Goal: Navigation & Orientation: Find specific page/section

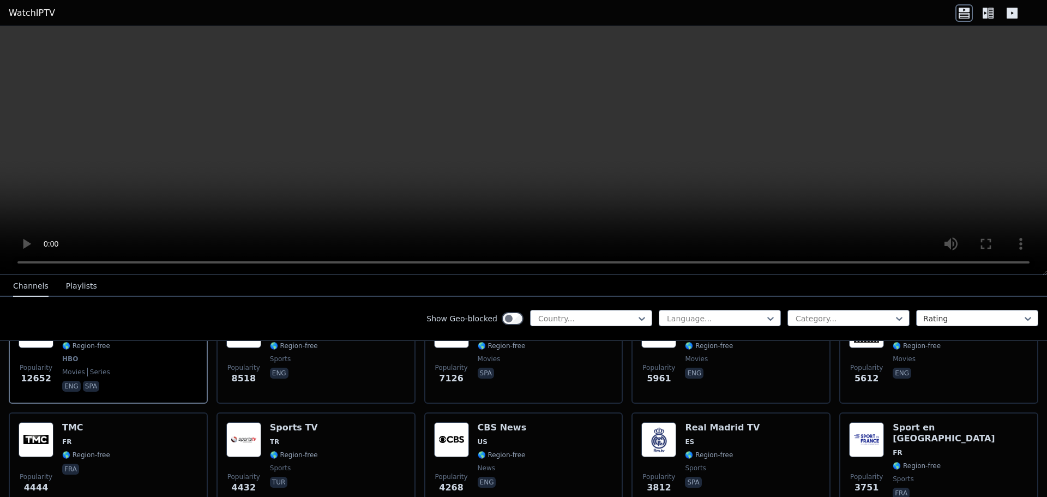
scroll to position [164, 0]
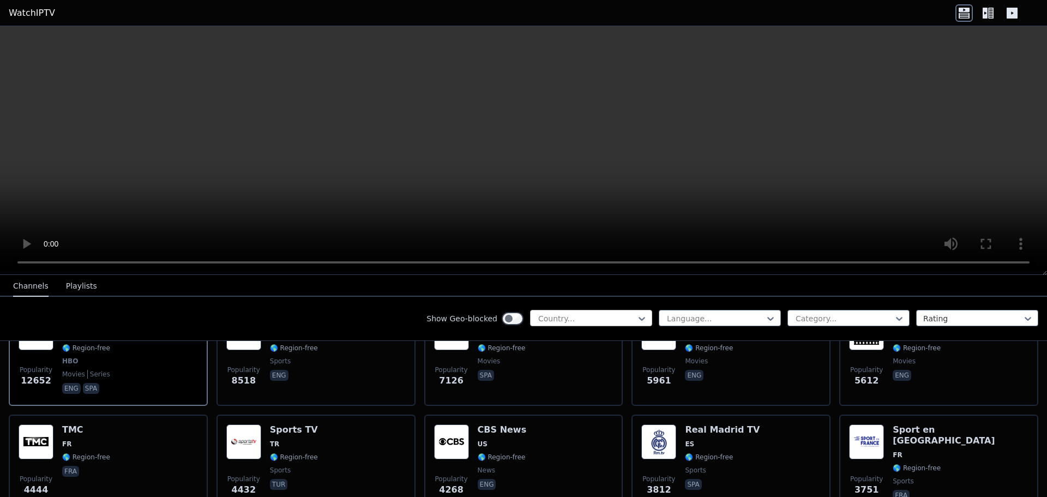
click at [598, 310] on div "Country..." at bounding box center [591, 318] width 122 height 16
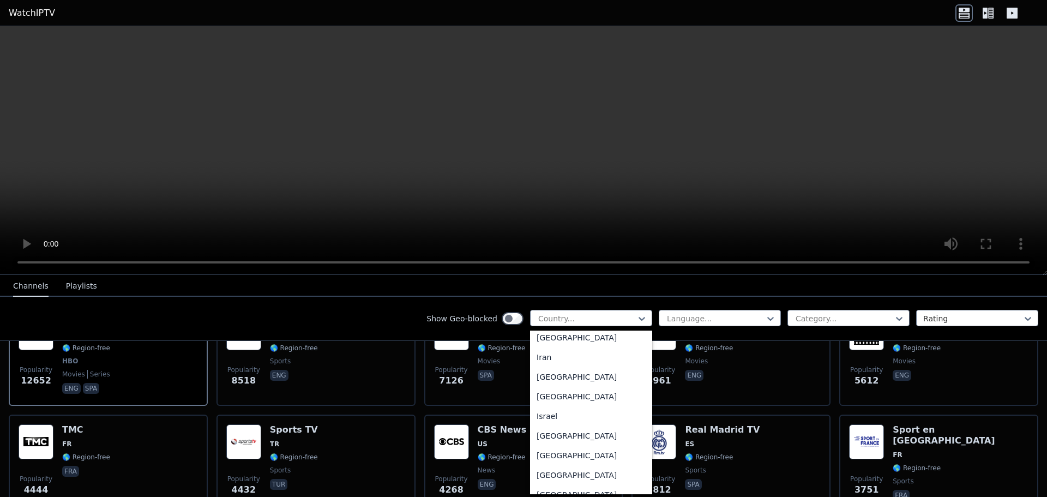
scroll to position [1745, 0]
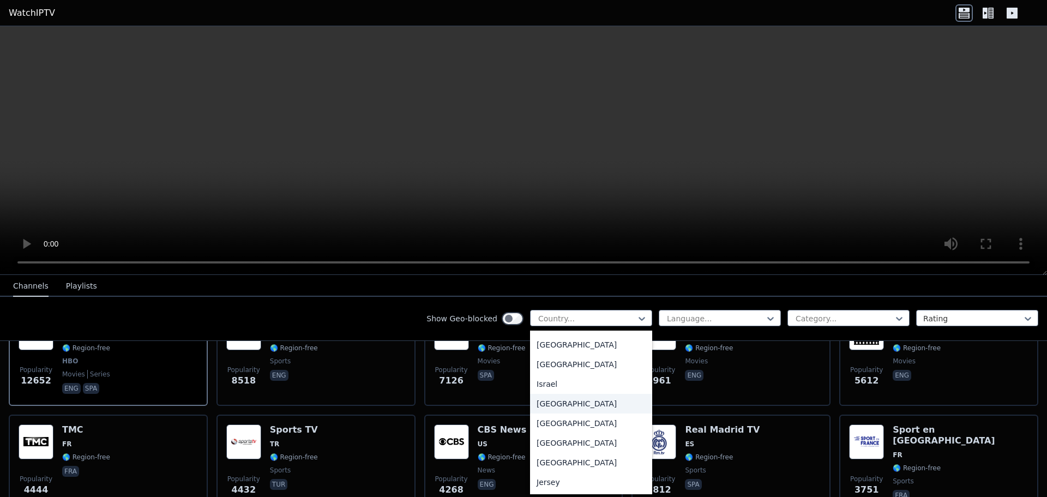
click at [574, 413] on div "[GEOGRAPHIC_DATA]" at bounding box center [591, 404] width 122 height 20
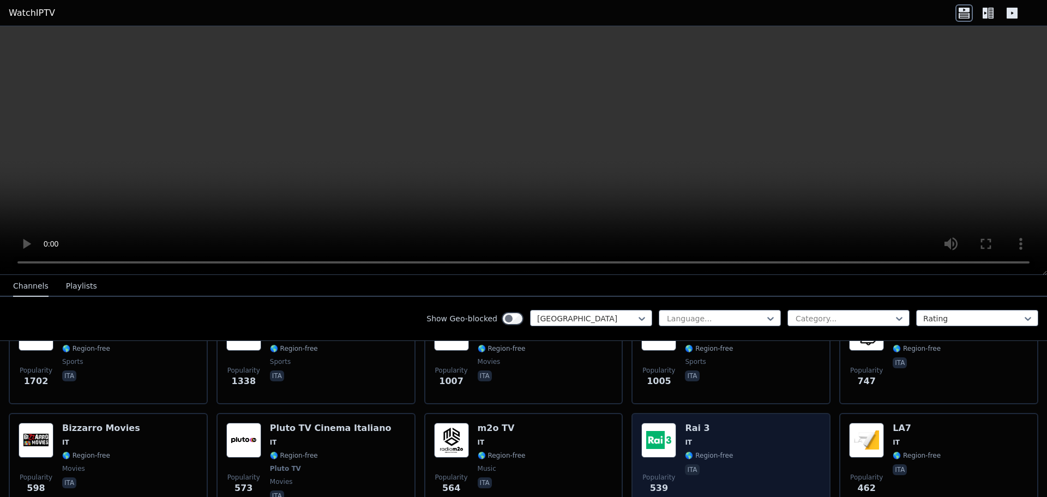
scroll to position [164, 0]
click at [709, 437] on span "IT" at bounding box center [709, 441] width 48 height 9
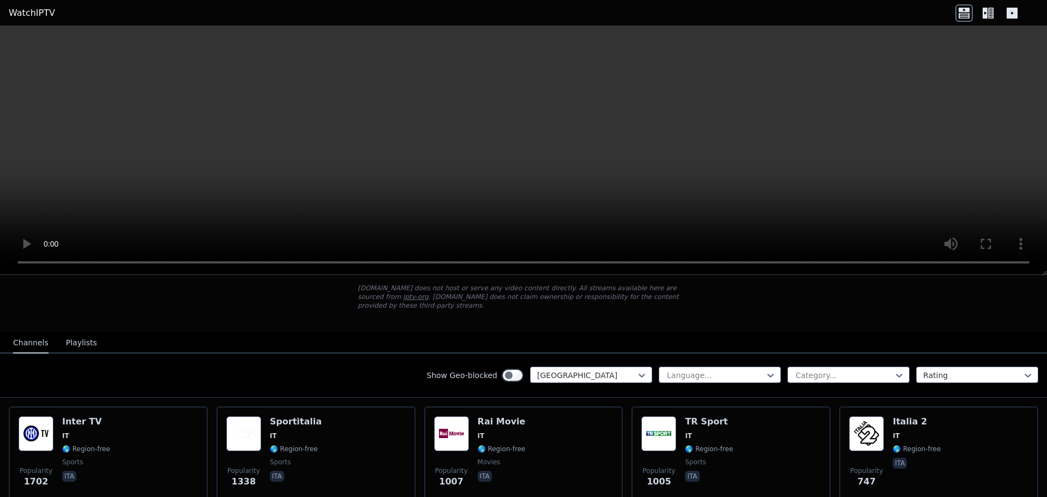
scroll to position [109, 0]
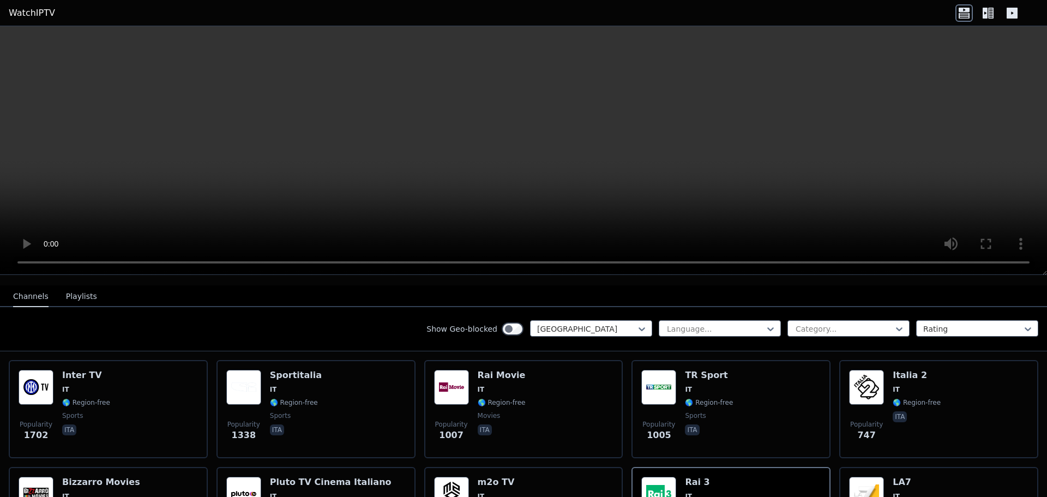
click at [69, 289] on button "Playlists" at bounding box center [81, 296] width 31 height 21
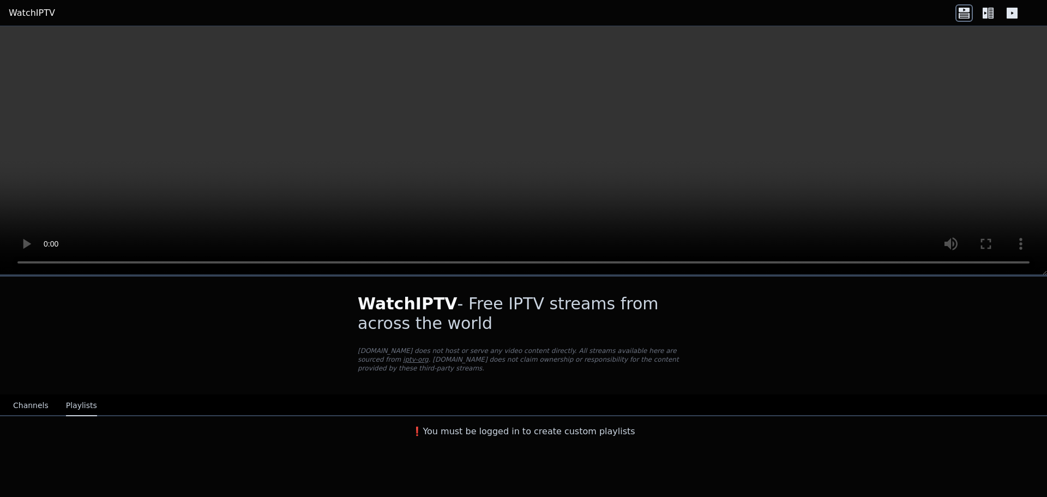
scroll to position [0, 0]
click at [24, 395] on button "Channels" at bounding box center [30, 405] width 35 height 21
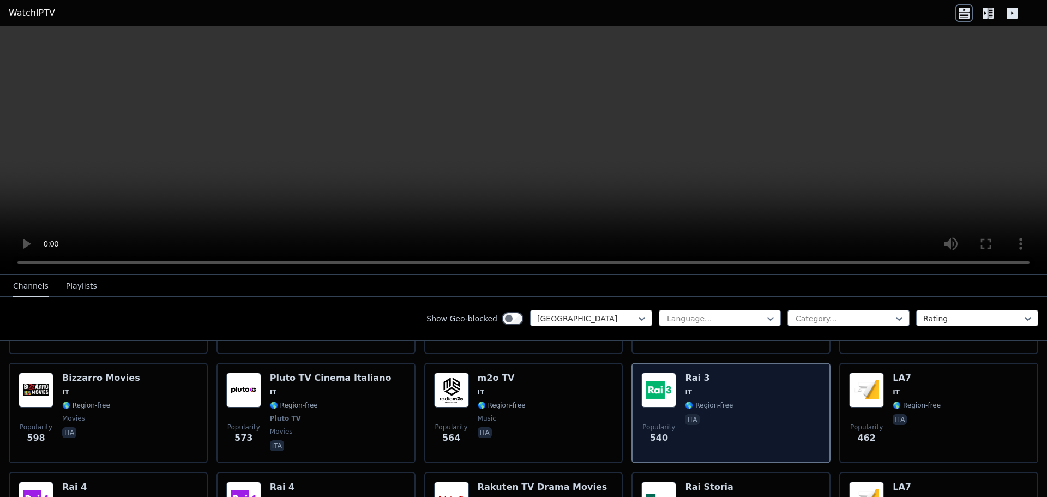
scroll to position [218, 0]
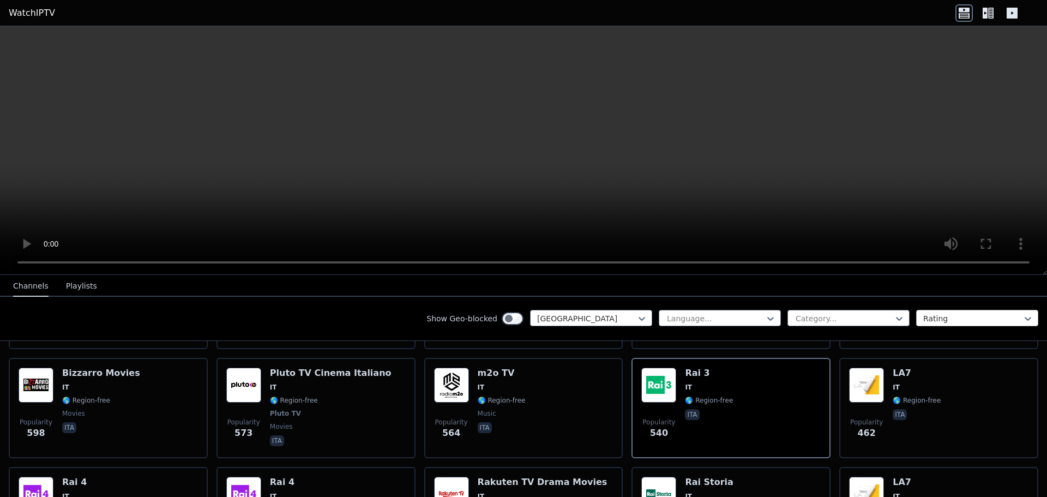
click at [924, 321] on div at bounding box center [972, 318] width 99 height 11
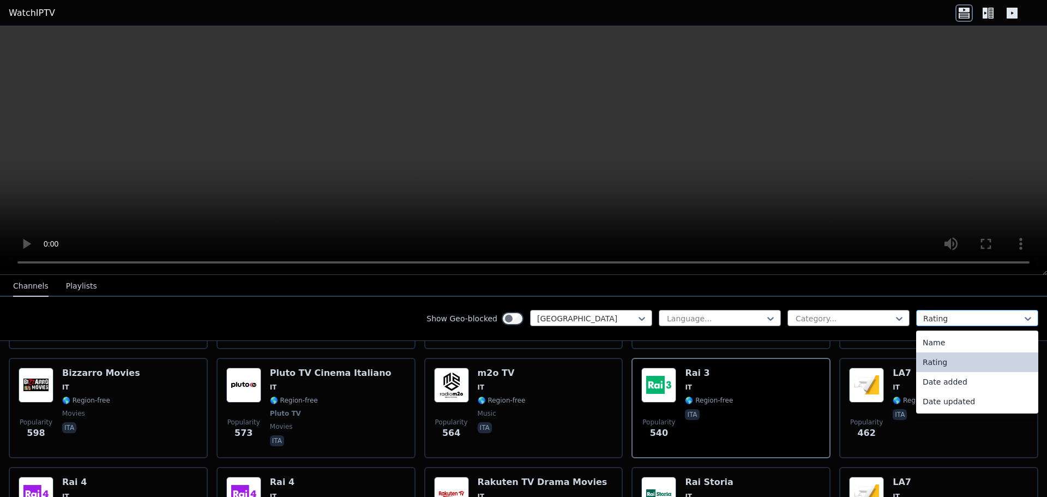
click at [924, 321] on div at bounding box center [972, 318] width 99 height 11
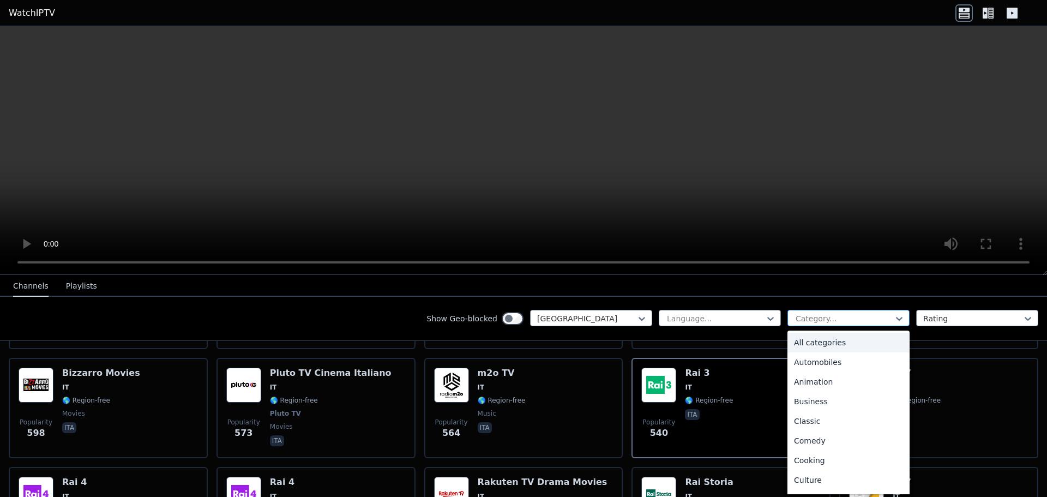
click at [868, 314] on div at bounding box center [843, 318] width 99 height 11
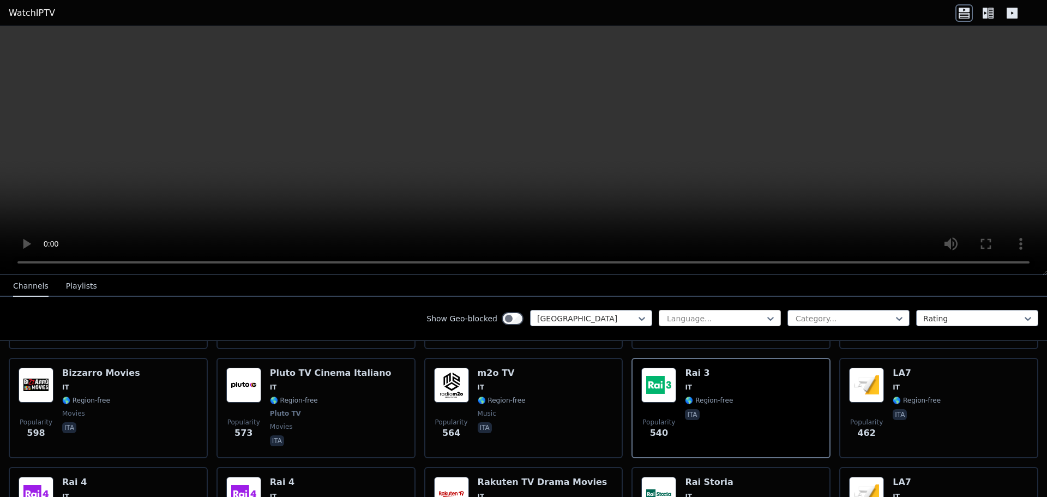
click at [713, 323] on div at bounding box center [715, 318] width 99 height 11
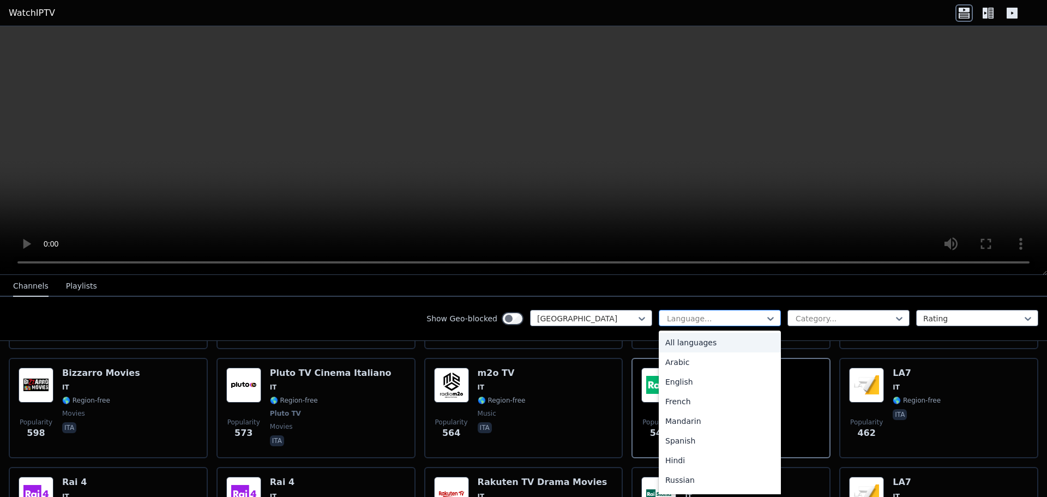
click at [713, 321] on div at bounding box center [715, 318] width 99 height 11
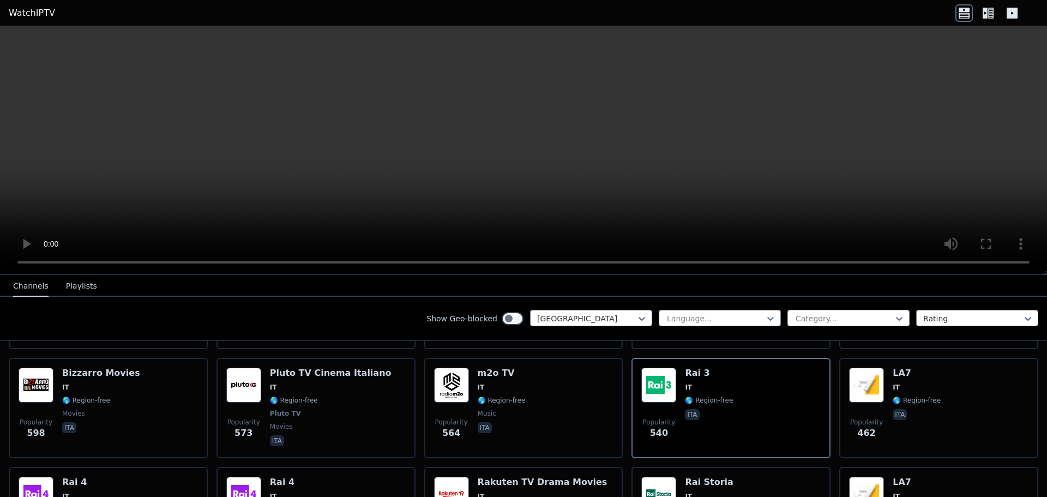
click at [851, 313] on div at bounding box center [843, 318] width 99 height 11
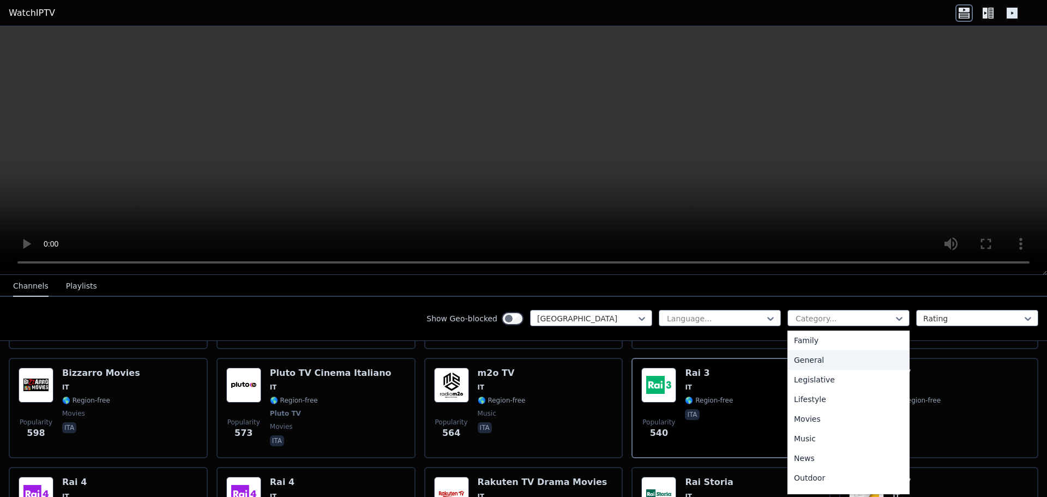
click at [865, 359] on div "General" at bounding box center [848, 360] width 122 height 20
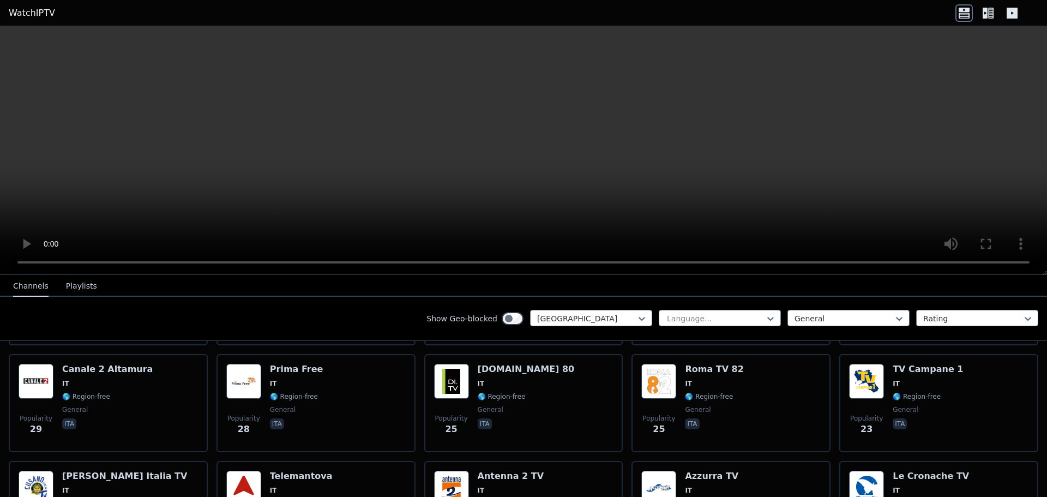
scroll to position [436, 0]
click at [855, 315] on div at bounding box center [843, 318] width 99 height 11
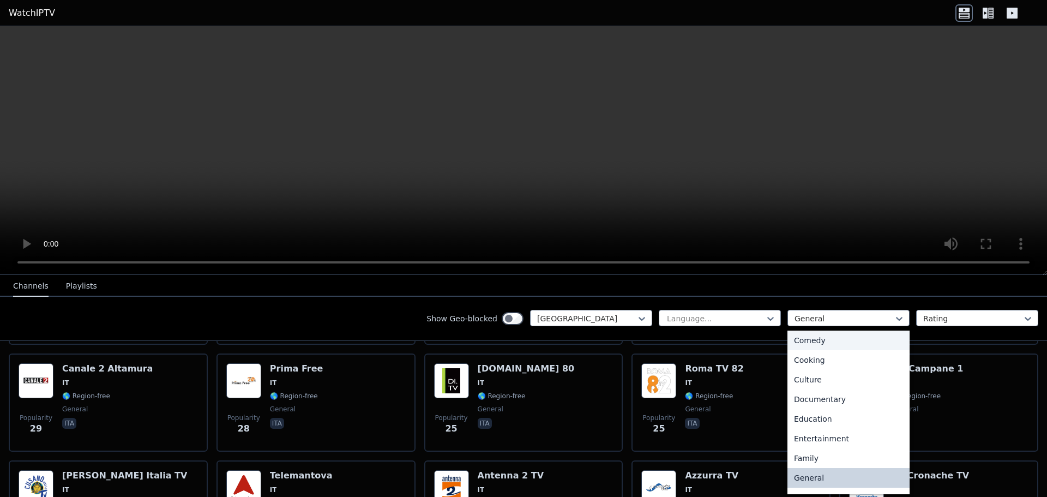
scroll to position [0, 0]
click at [845, 339] on div "All categories" at bounding box center [848, 343] width 122 height 20
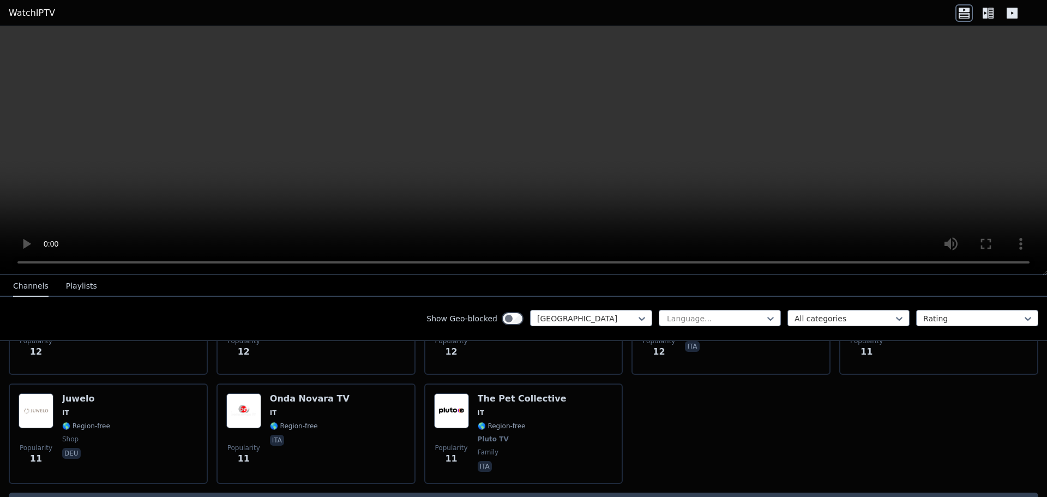
scroll to position [4969, 0]
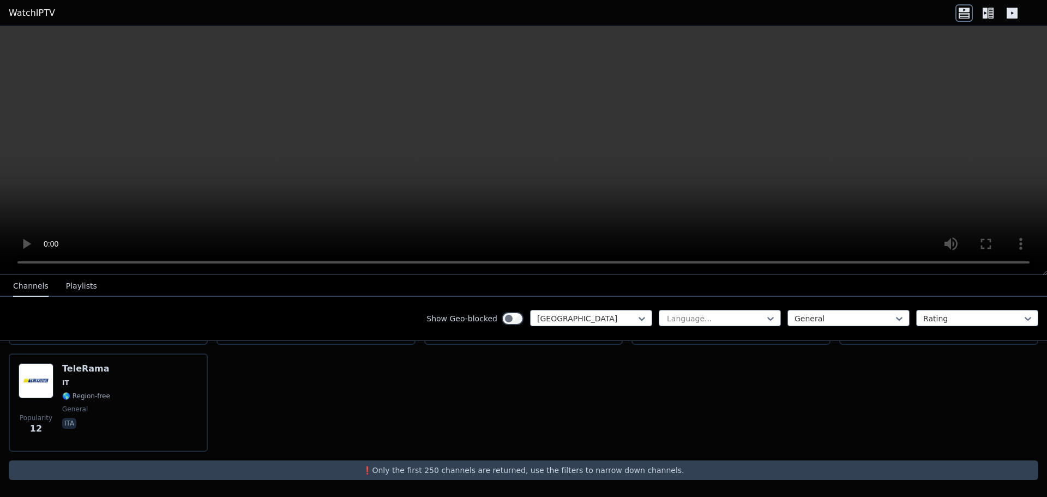
scroll to position [962, 0]
